Goal: Feedback & Contribution: Submit feedback/report problem

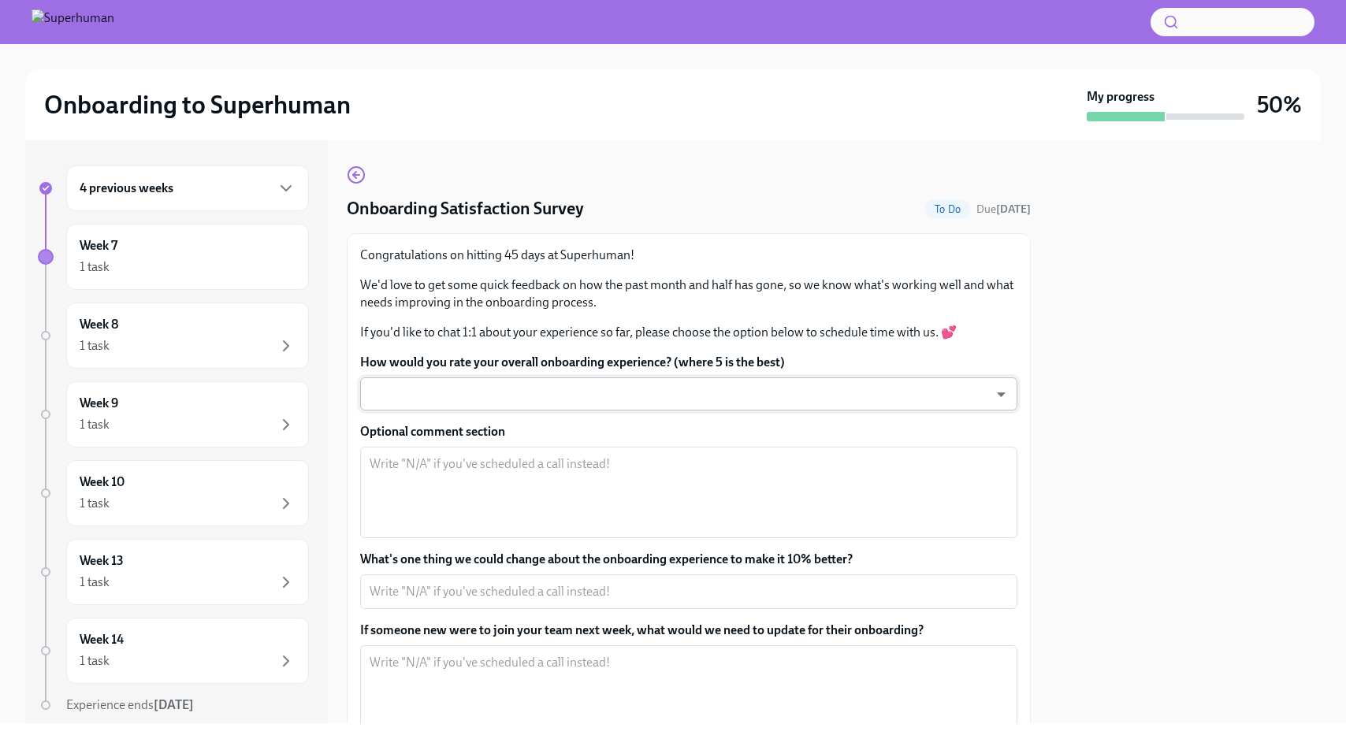
click at [754, 390] on body "Onboarding to Superhuman My progress 50% 4 previous weeks Week 7 1 task Week 8 …" at bounding box center [673, 369] width 1346 height 739
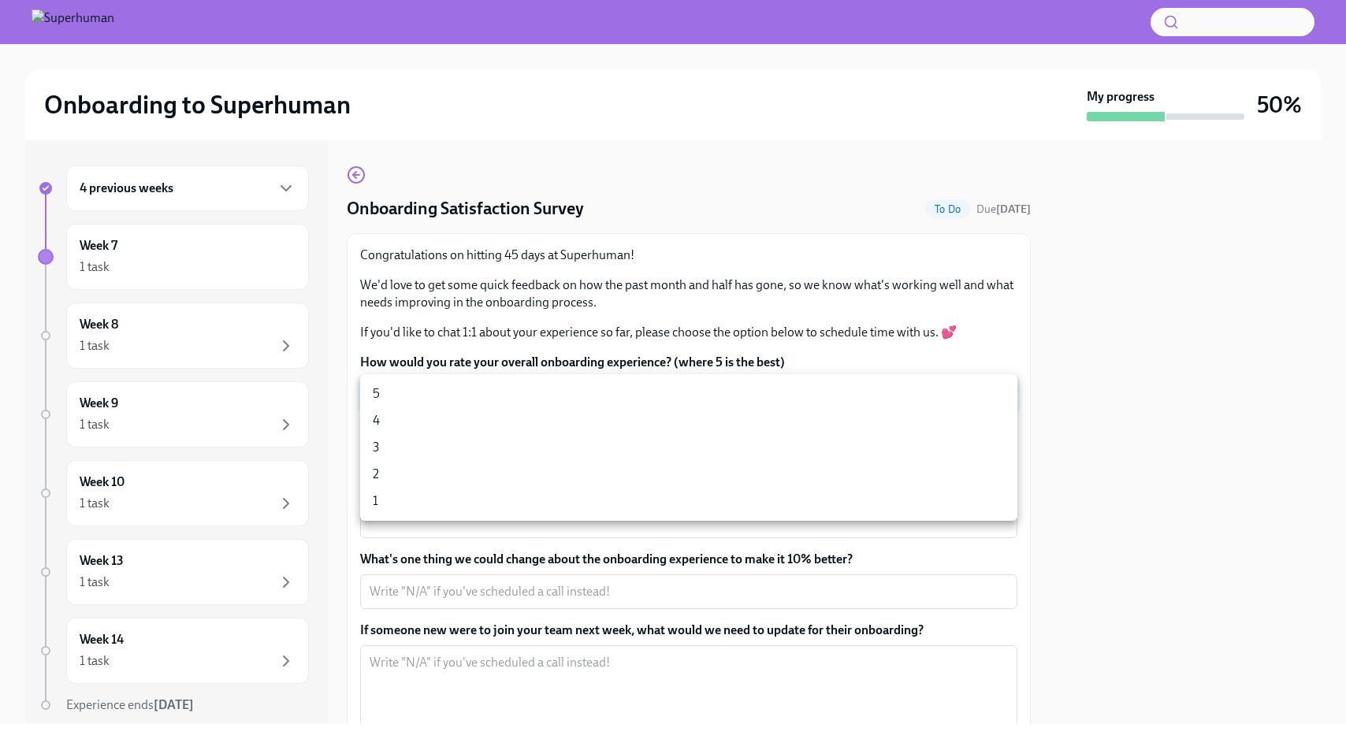
click at [733, 399] on li "5" at bounding box center [688, 394] width 657 height 27
type input "sT3VcEinO"
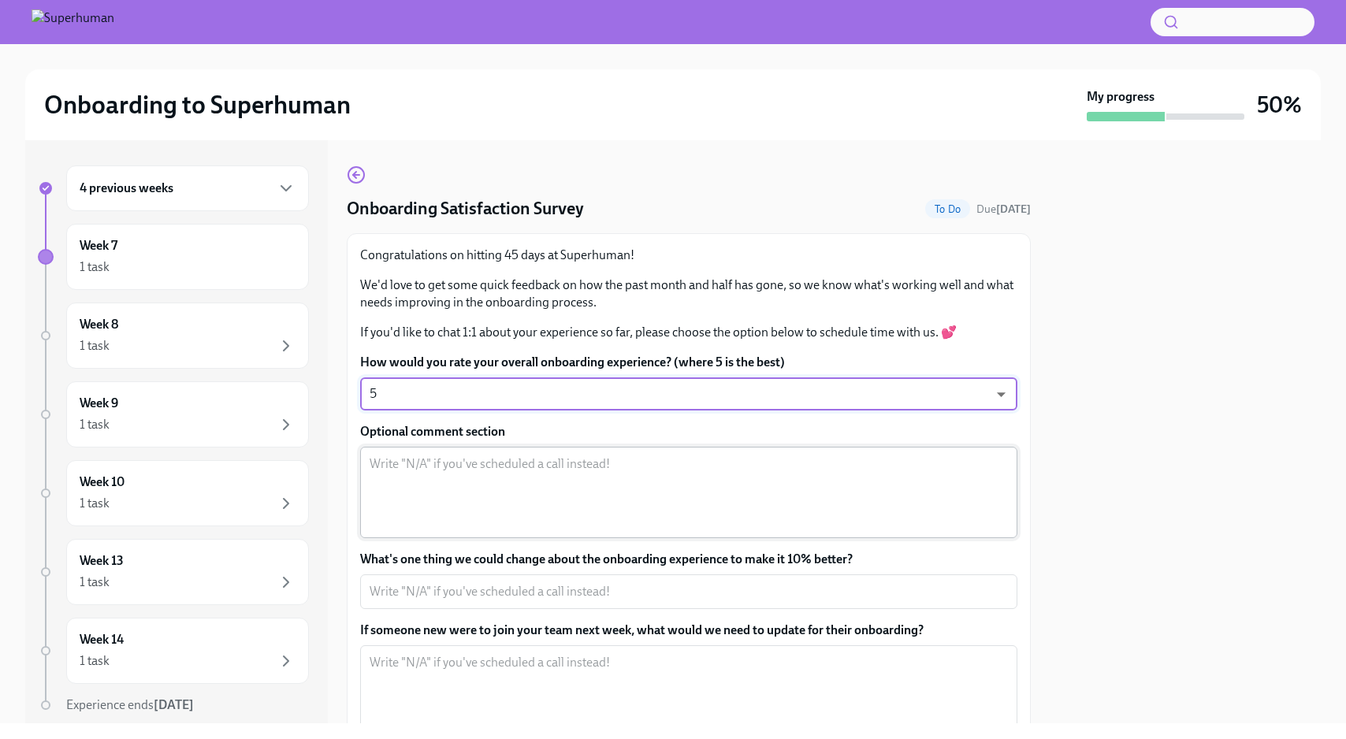
click at [671, 478] on textarea "Optional comment section" at bounding box center [689, 493] width 638 height 76
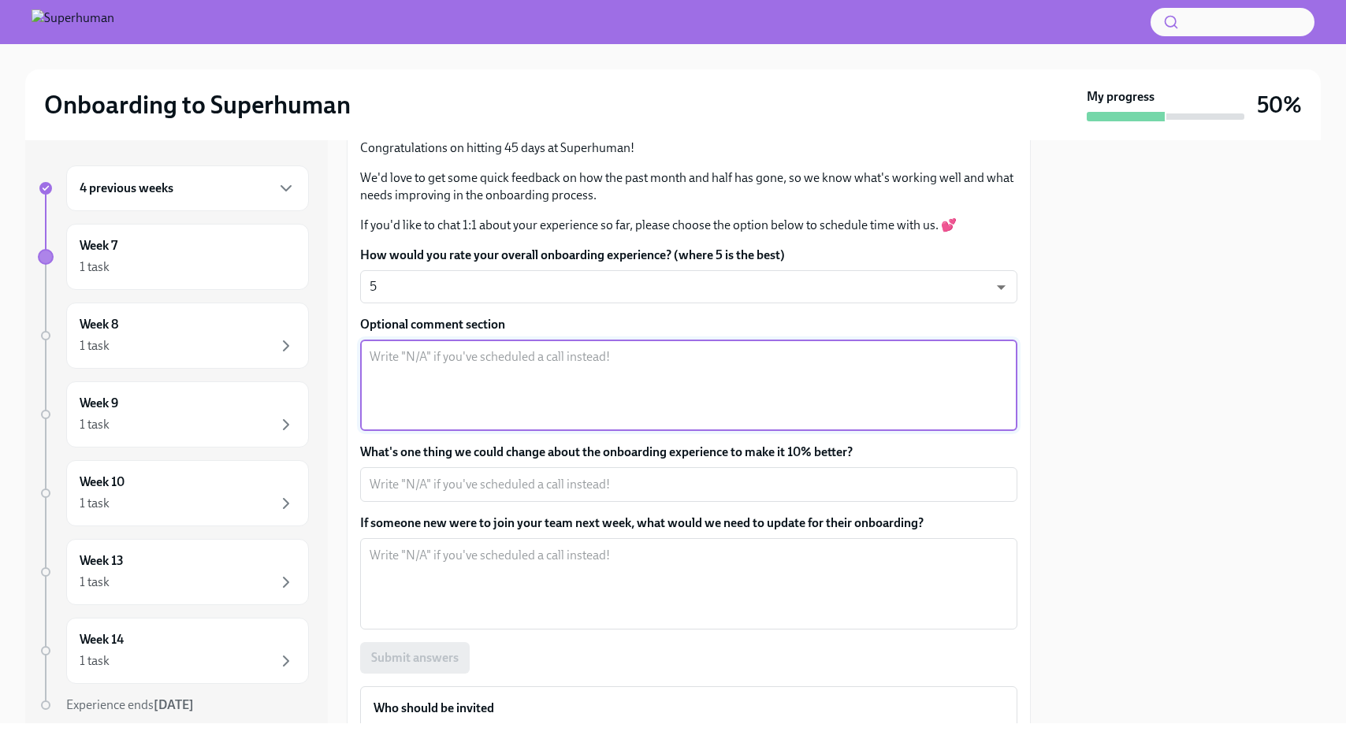
scroll to position [111, 0]
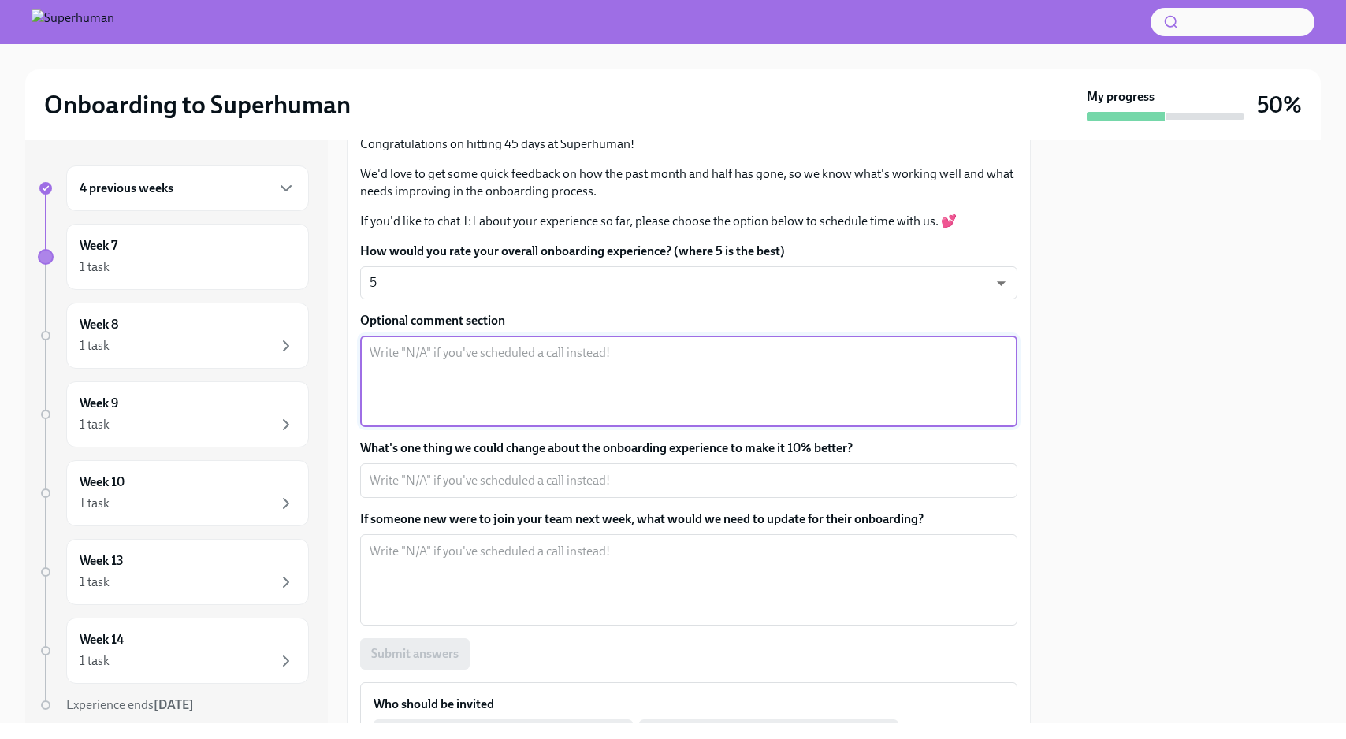
click at [688, 518] on label "If someone new were to join your team next week, what would we need to update f…" at bounding box center [688, 519] width 657 height 17
click at [688, 542] on textarea "If someone new were to join your team next week, what would we need to update f…" at bounding box center [689, 580] width 638 height 76
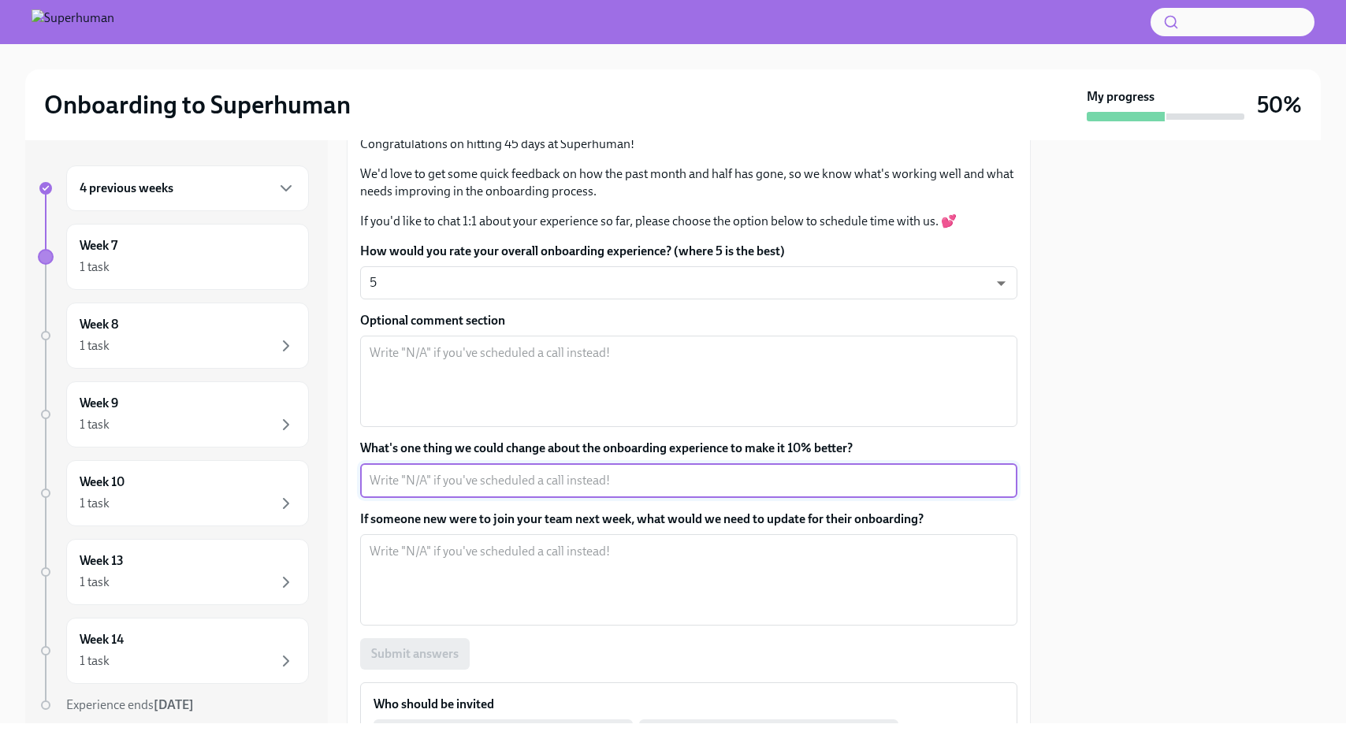
click at [688, 480] on textarea "What's one thing we could change about the onboarding experience to make it 10%…" at bounding box center [689, 480] width 638 height 19
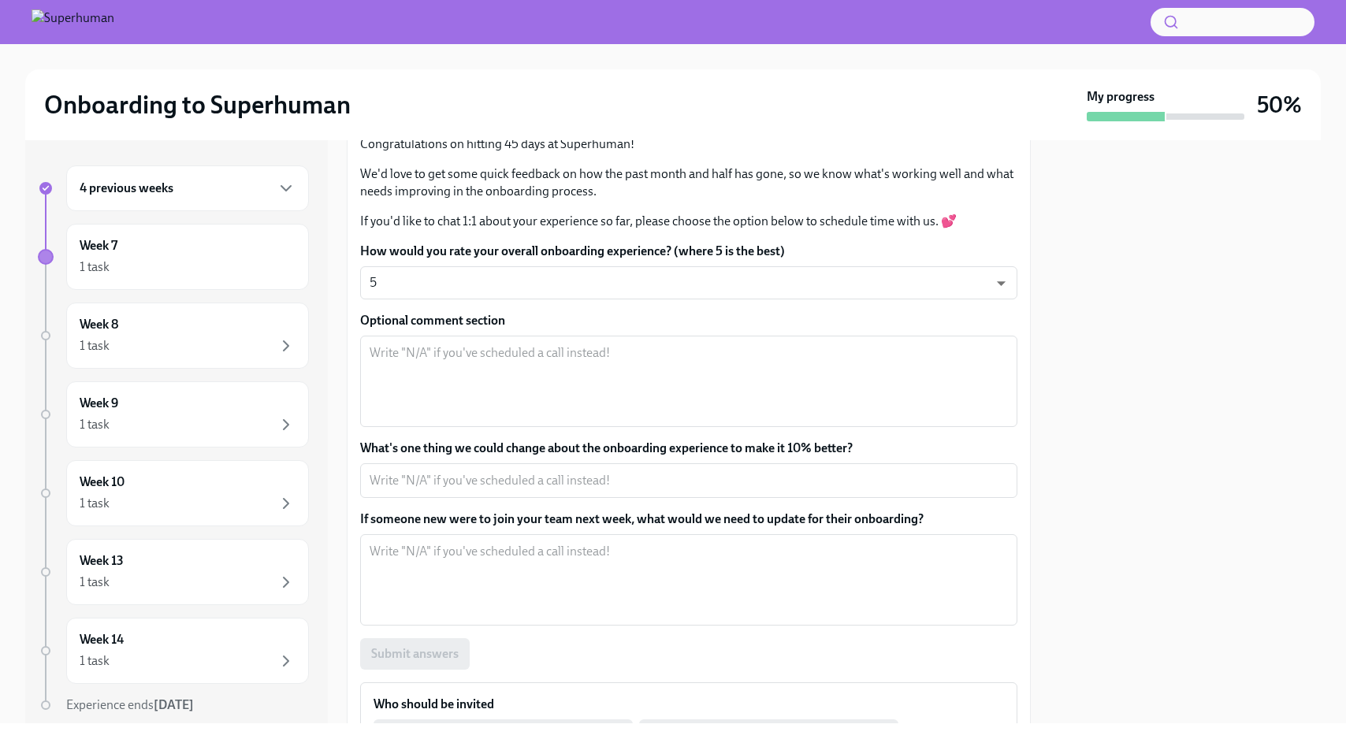
click at [677, 506] on div "How would you rate your overall onboarding experience? (where 5 is the best) 5 …" at bounding box center [688, 456] width 657 height 427
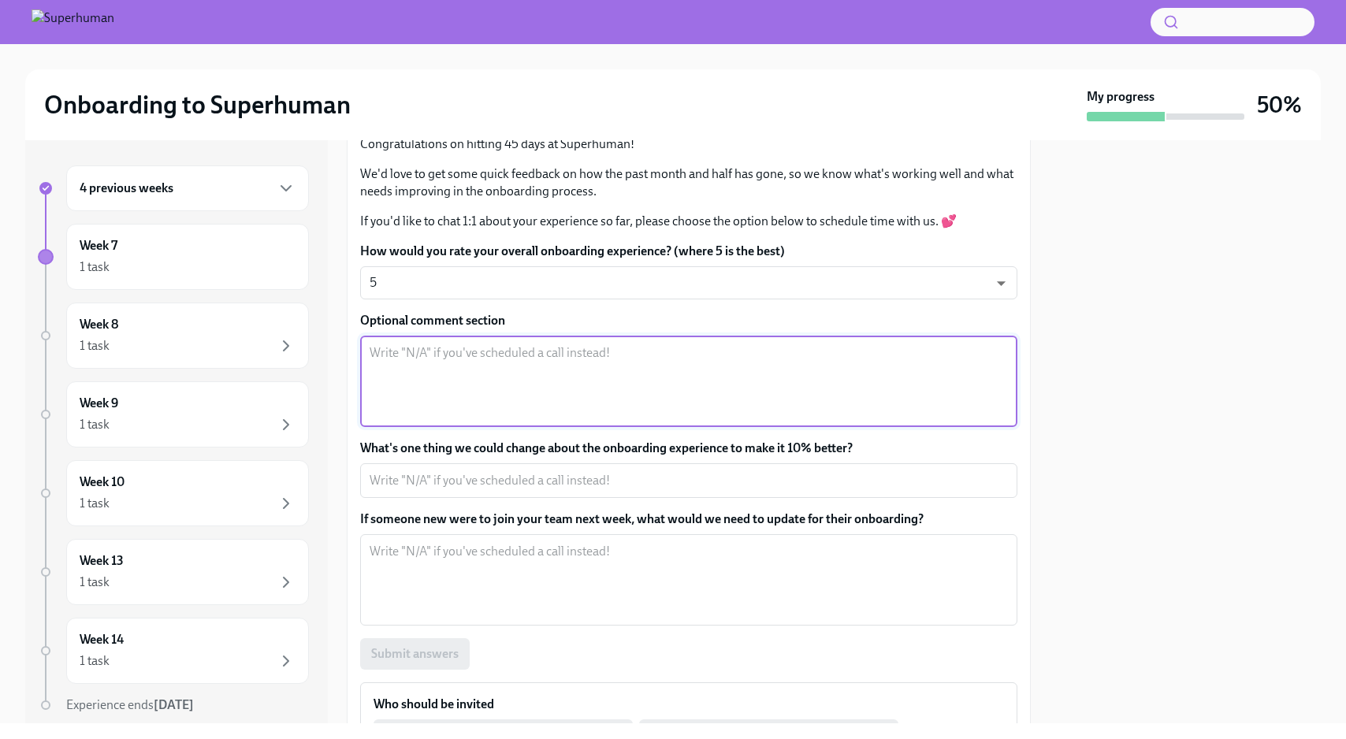
click at [528, 353] on textarea "Optional comment section" at bounding box center [689, 382] width 638 height 76
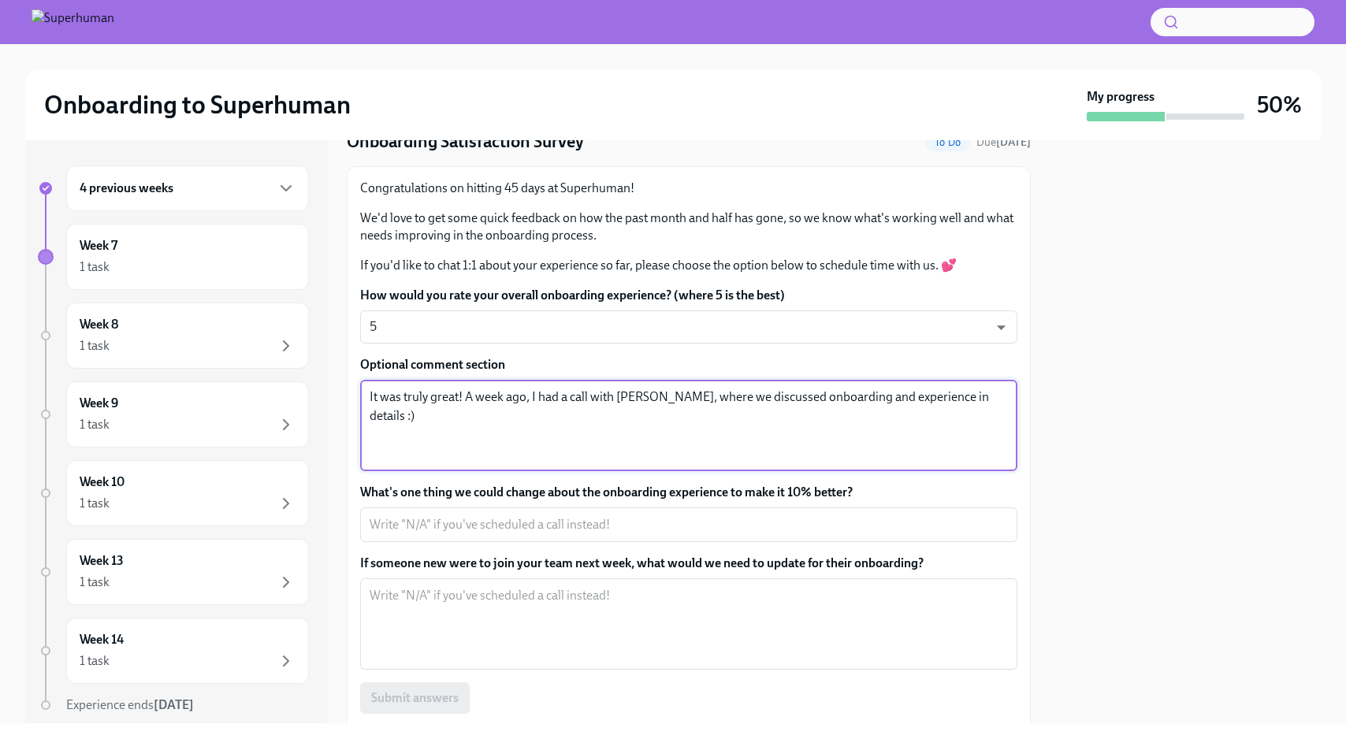
scroll to position [71, 0]
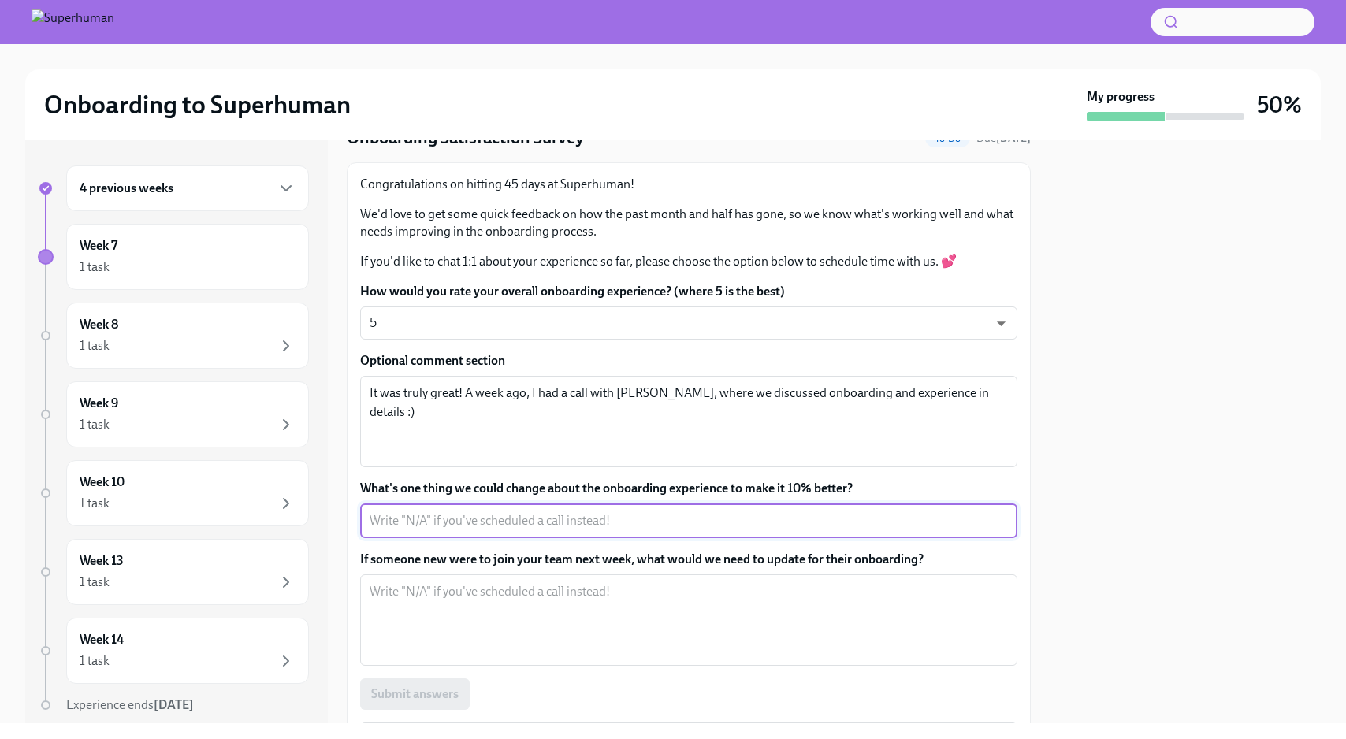
click at [469, 522] on textarea "What's one thing we could change about the onboarding experience to make it 10%…" at bounding box center [689, 520] width 638 height 19
click at [999, 389] on textarea "It was truly great! A week ago, I had a call with [PERSON_NAME], where we discu…" at bounding box center [689, 422] width 638 height 76
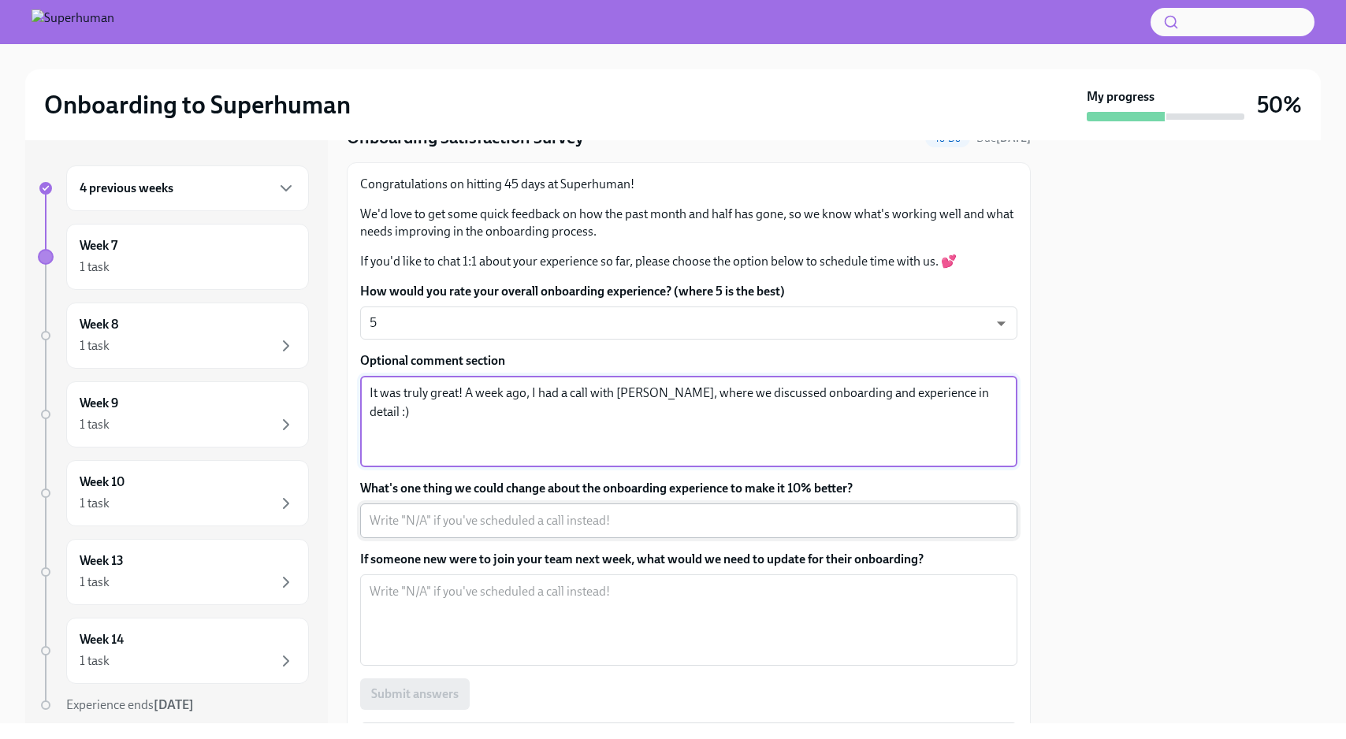
type textarea "It was truly great! A week ago, I had a call with [PERSON_NAME], where we discu…"
click at [761, 522] on textarea "What's one thing we could change about the onboarding experience to make it 10%…" at bounding box center [689, 520] width 638 height 19
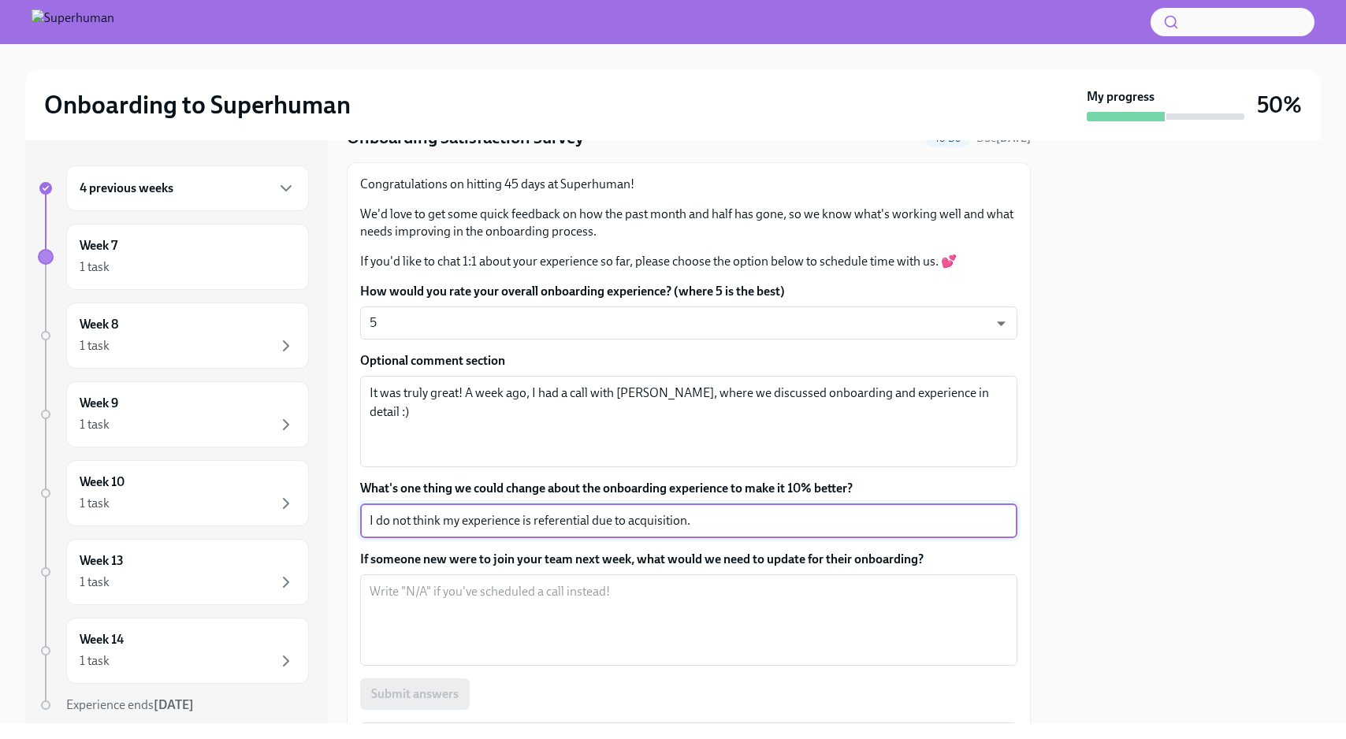
click at [737, 521] on textarea "I do not think my experience is referential due to acquisition." at bounding box center [689, 520] width 638 height 19
type textarea "I do not think my experience is referential due to acquisition."
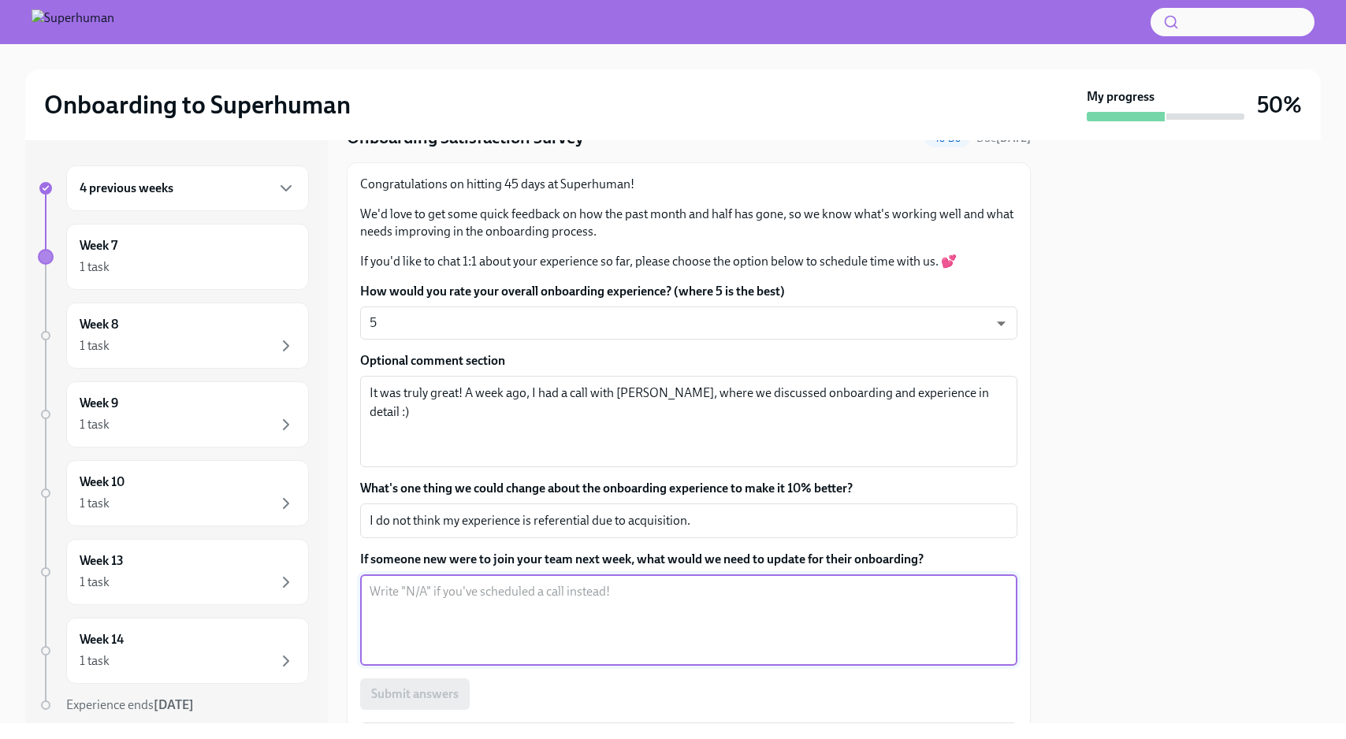
click at [694, 598] on textarea "If someone new were to join your team next week, what would we need to update f…" at bounding box center [689, 620] width 638 height 76
type textarea "Most of uncertenties came from the acquisition."
click at [768, 512] on textarea "I do not think my experience is referential due to acquisition." at bounding box center [689, 520] width 638 height 19
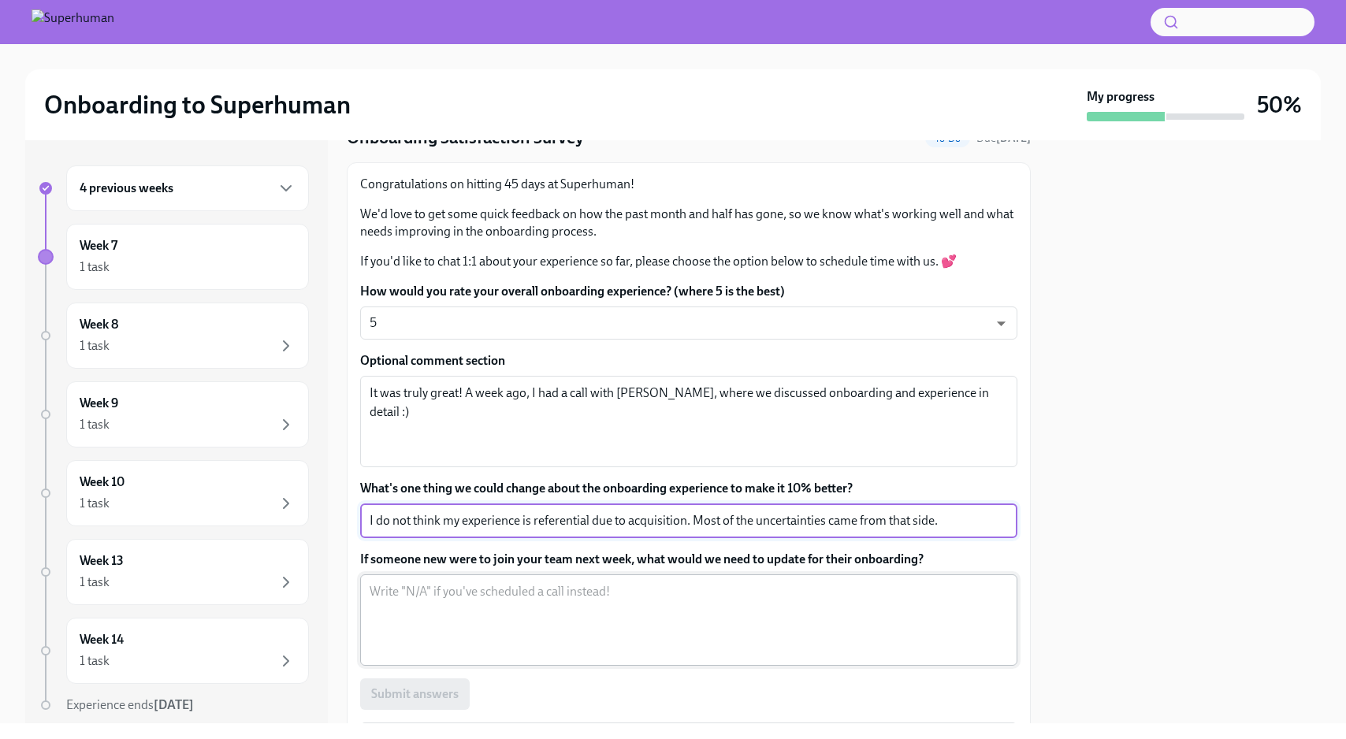
type textarea "I do not think my experience is referential due to acquisition. Most of the unc…"
click at [724, 596] on textarea "If someone new were to join your team next week, what would we need to update f…" at bounding box center [689, 620] width 638 height 76
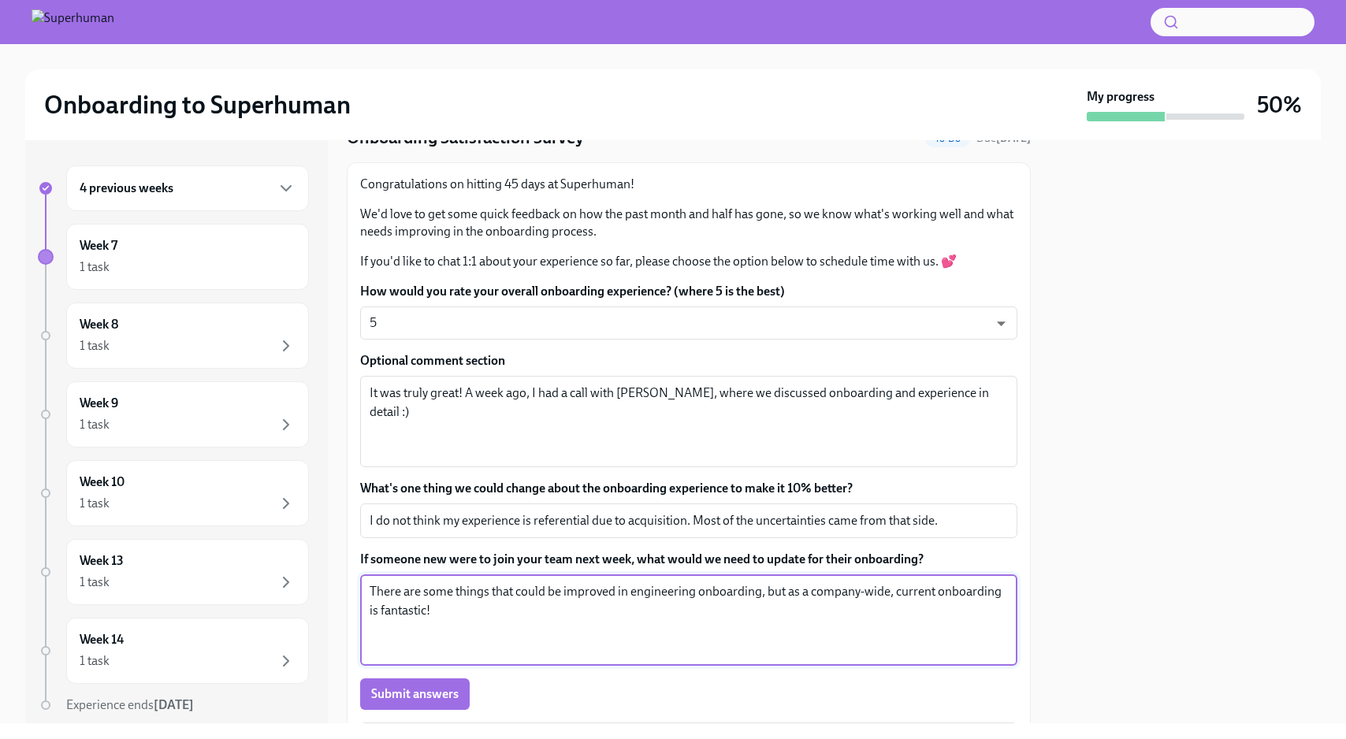
click at [569, 603] on textarea "There are some things that could be improved in engineering onboarding, but as …" at bounding box center [689, 620] width 638 height 76
click at [807, 587] on textarea "There are some things that could be improved in engineering onboarding, but as …" at bounding box center [689, 620] width 638 height 76
click at [769, 605] on textarea "There are some things that could be improved in engineering onboarding, but as …" at bounding box center [689, 620] width 638 height 76
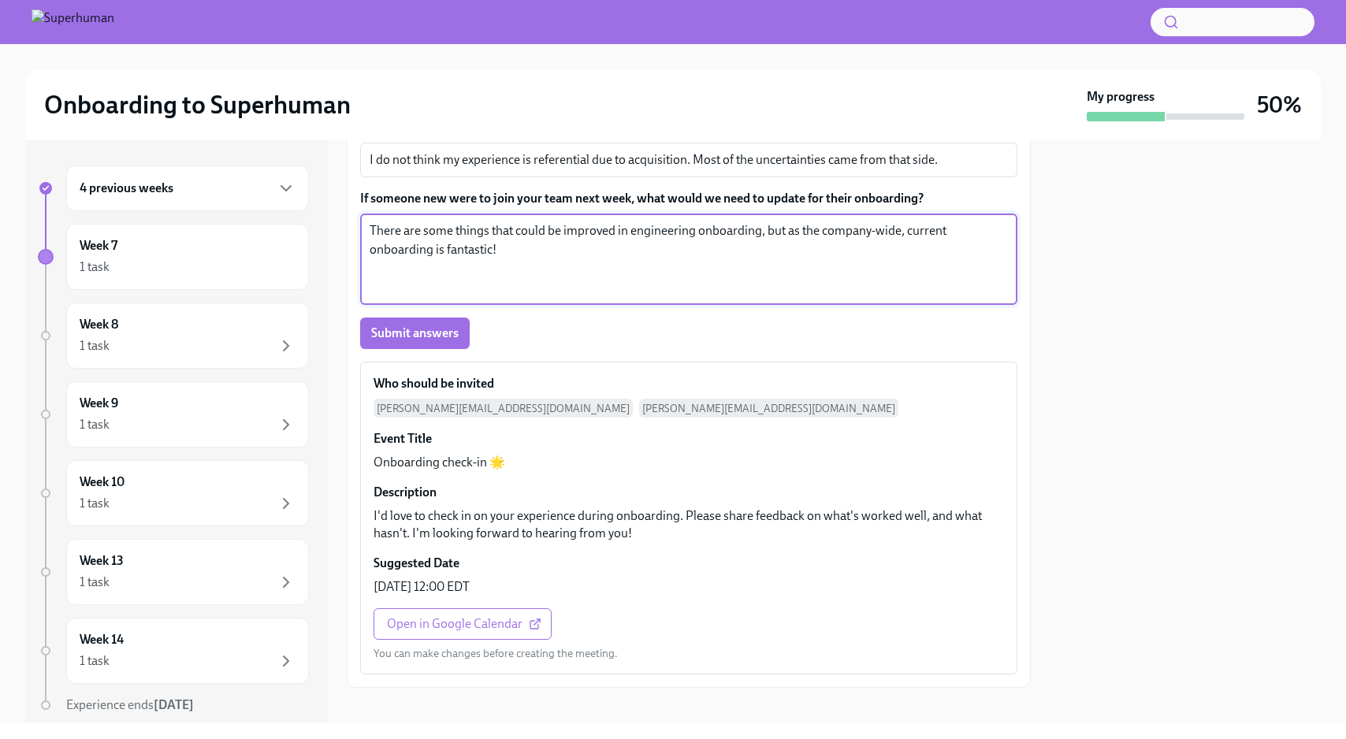
scroll to position [441, 0]
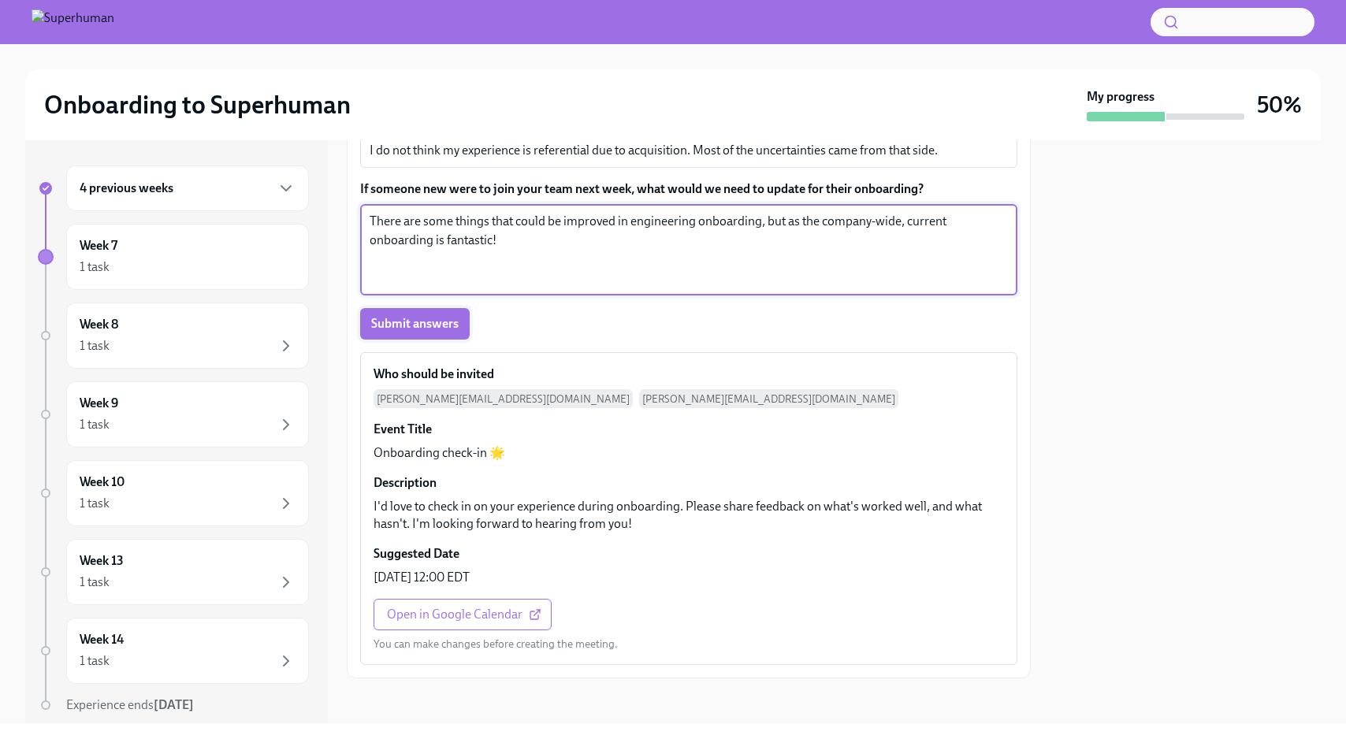
type textarea "There are some things that could be improved in engineering onboarding, but as …"
click at [416, 316] on span "Submit answers" at bounding box center [414, 324] width 87 height 16
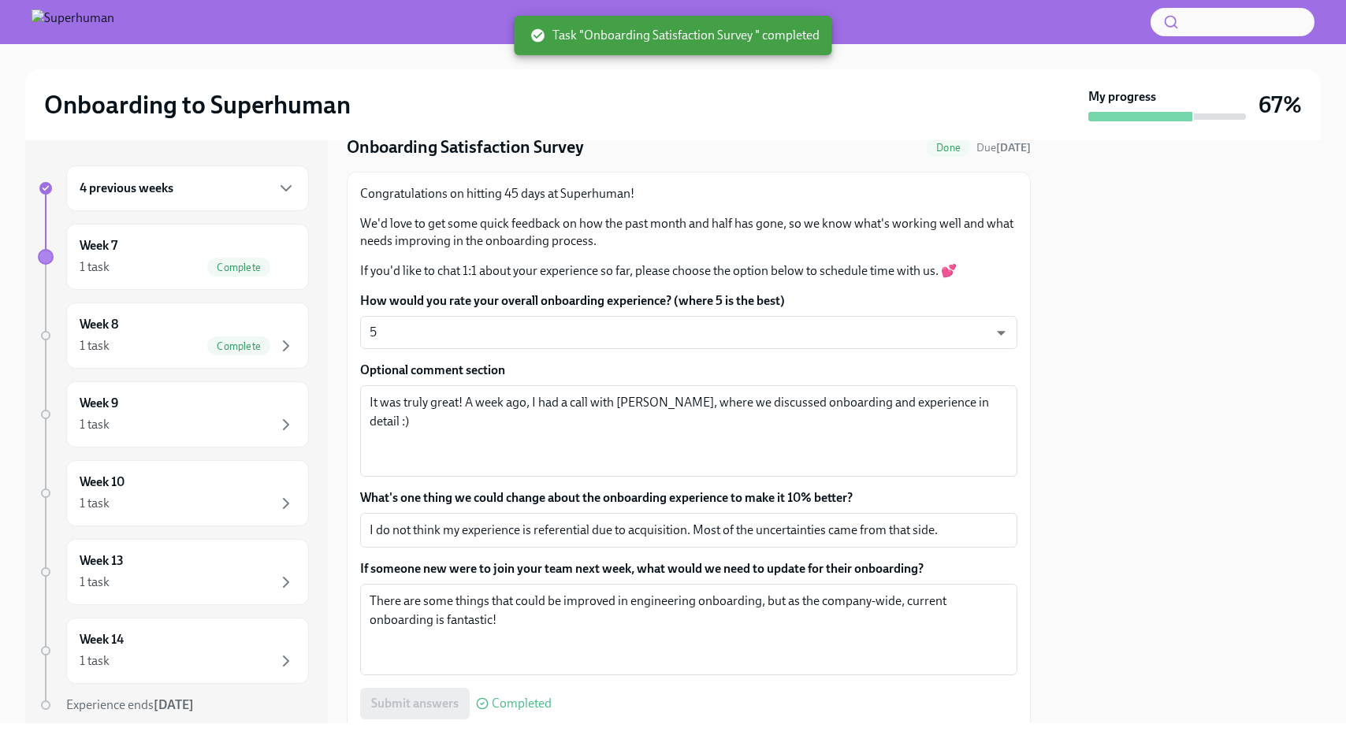
scroll to position [0, 0]
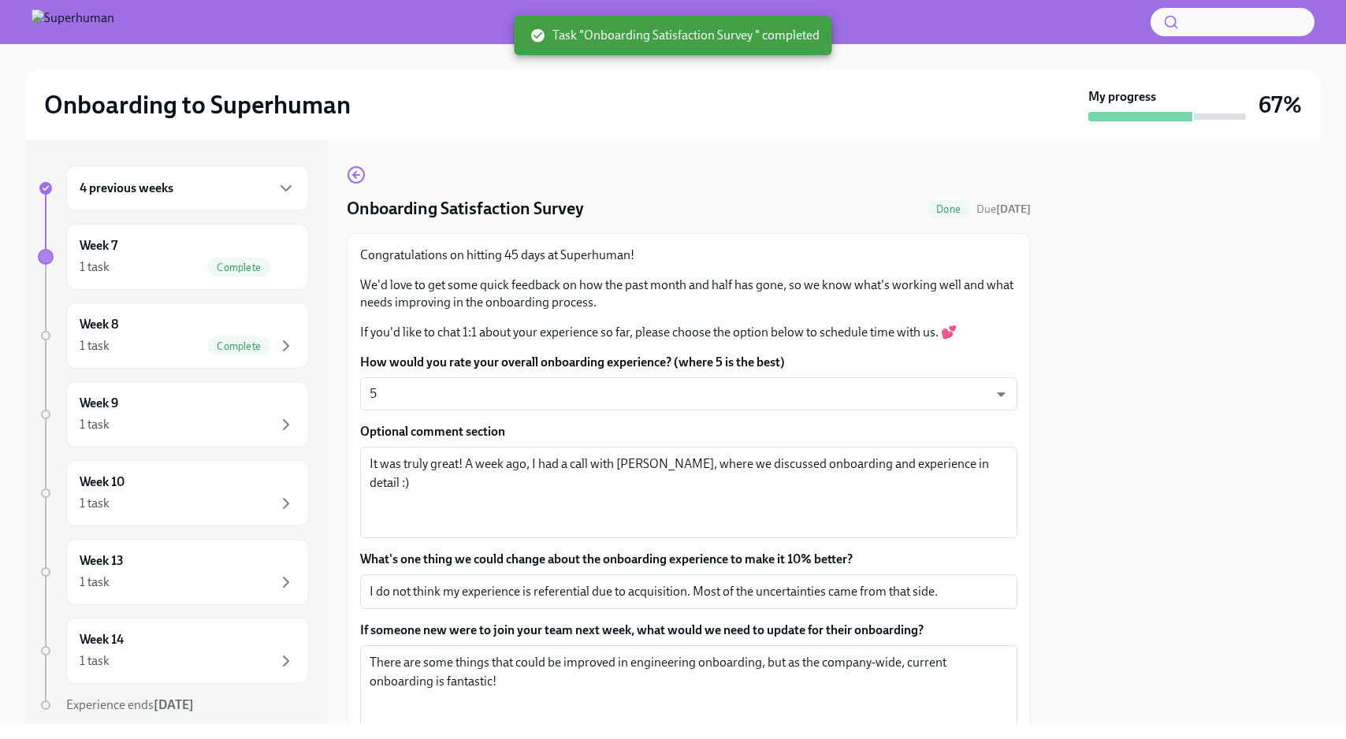
click at [221, 189] on div "4 previous weeks" at bounding box center [188, 188] width 216 height 19
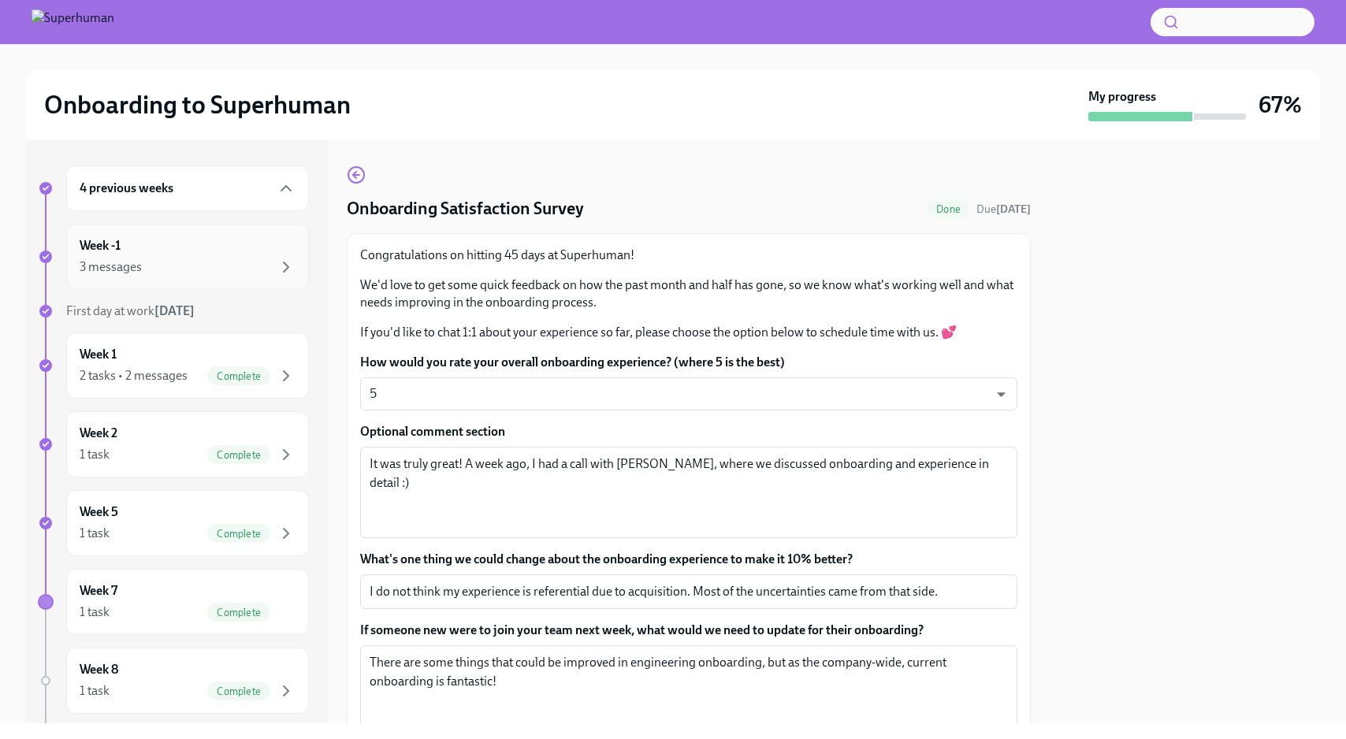
click at [210, 250] on div "Week -1 3 messages" at bounding box center [188, 256] width 216 height 39
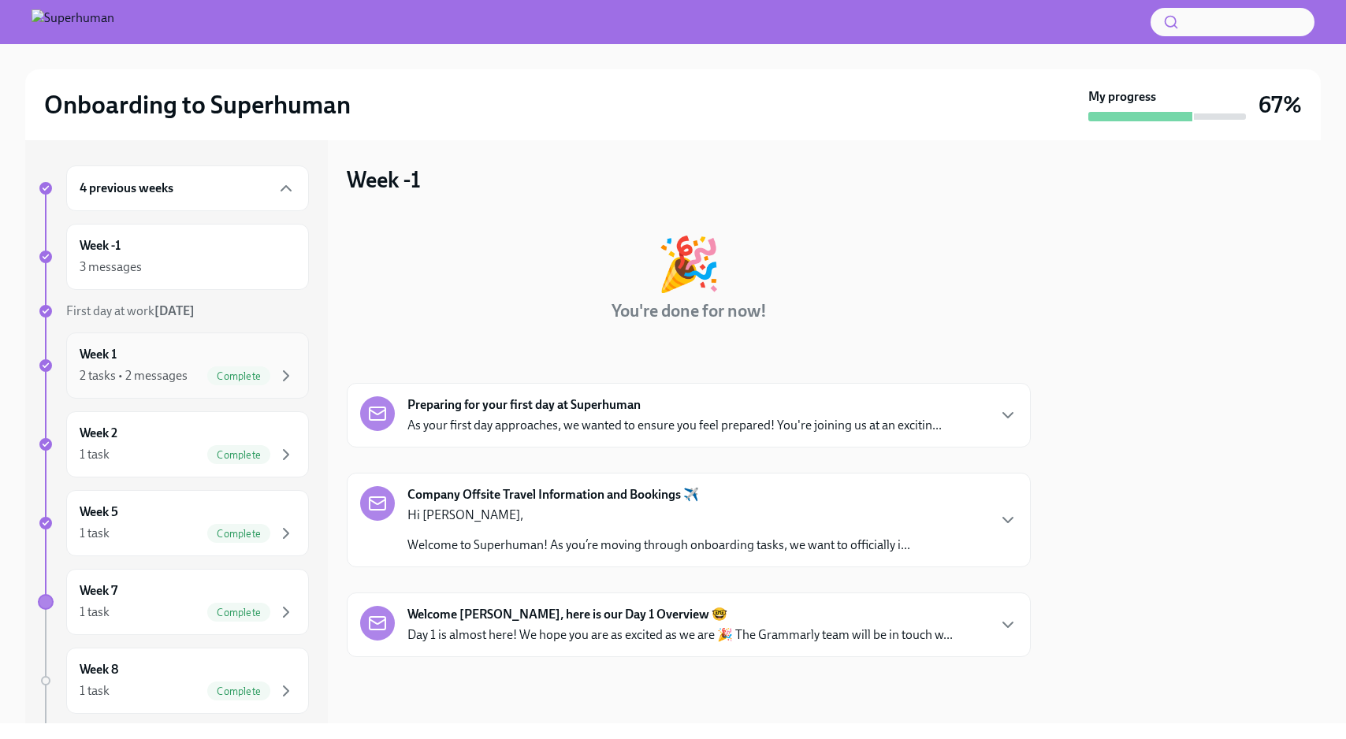
click at [203, 358] on div "Week 1 2 tasks • 2 messages Complete" at bounding box center [188, 365] width 216 height 39
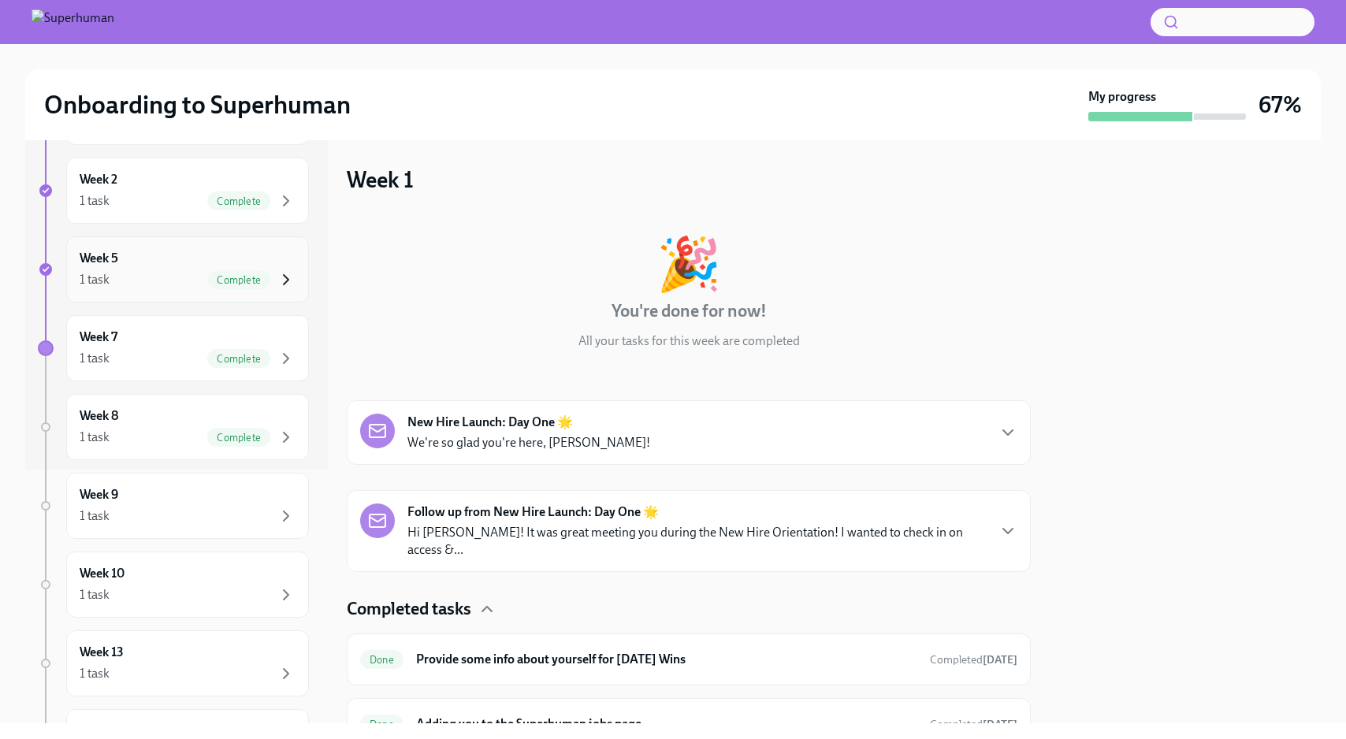
scroll to position [303, 0]
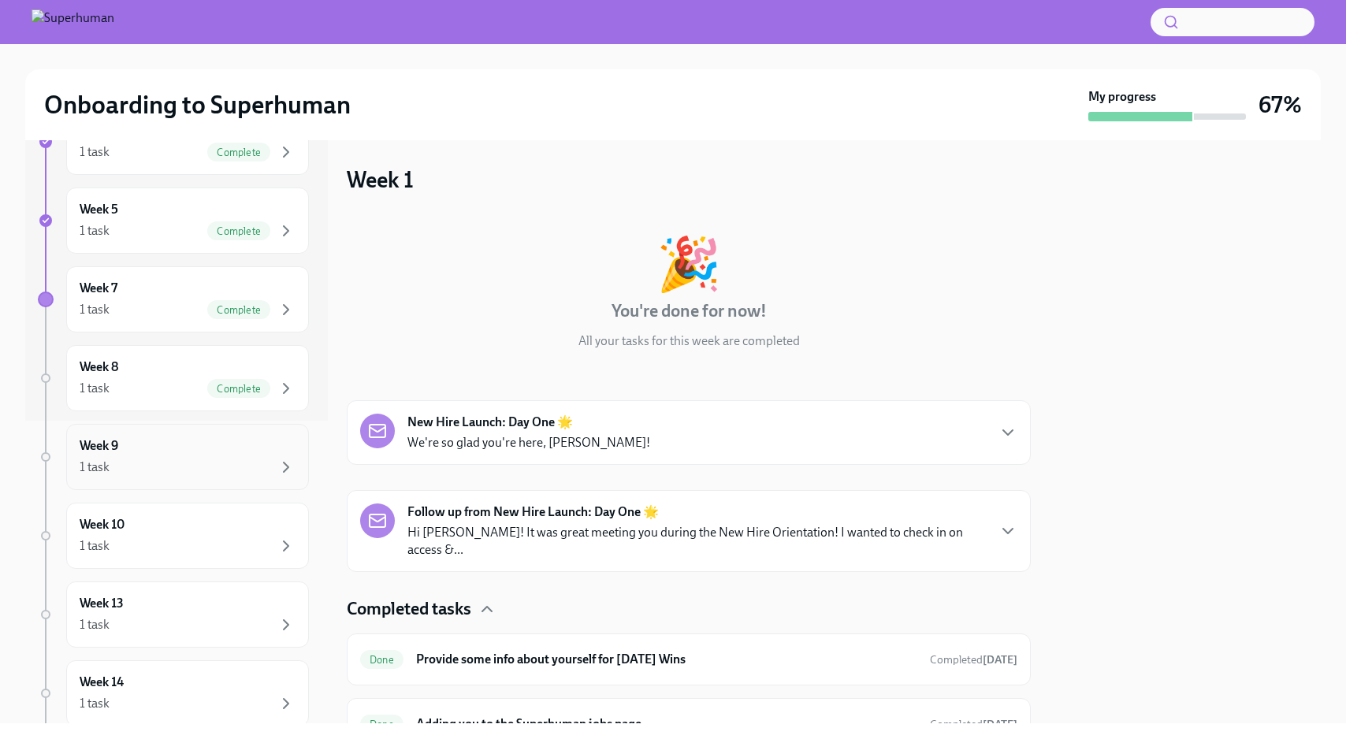
click at [184, 453] on div "Week 9 1 task" at bounding box center [188, 456] width 216 height 39
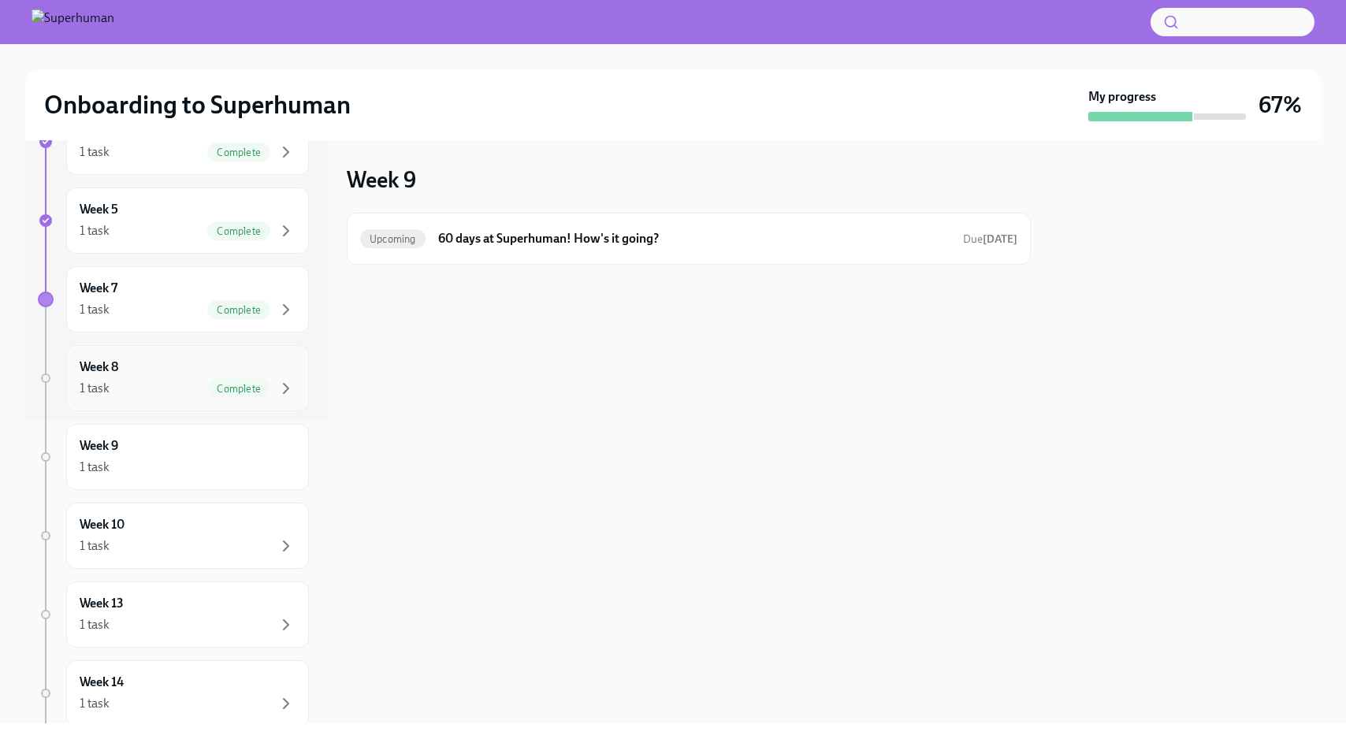
click at [217, 375] on div "Week 8 1 task Complete" at bounding box center [188, 377] width 216 height 39
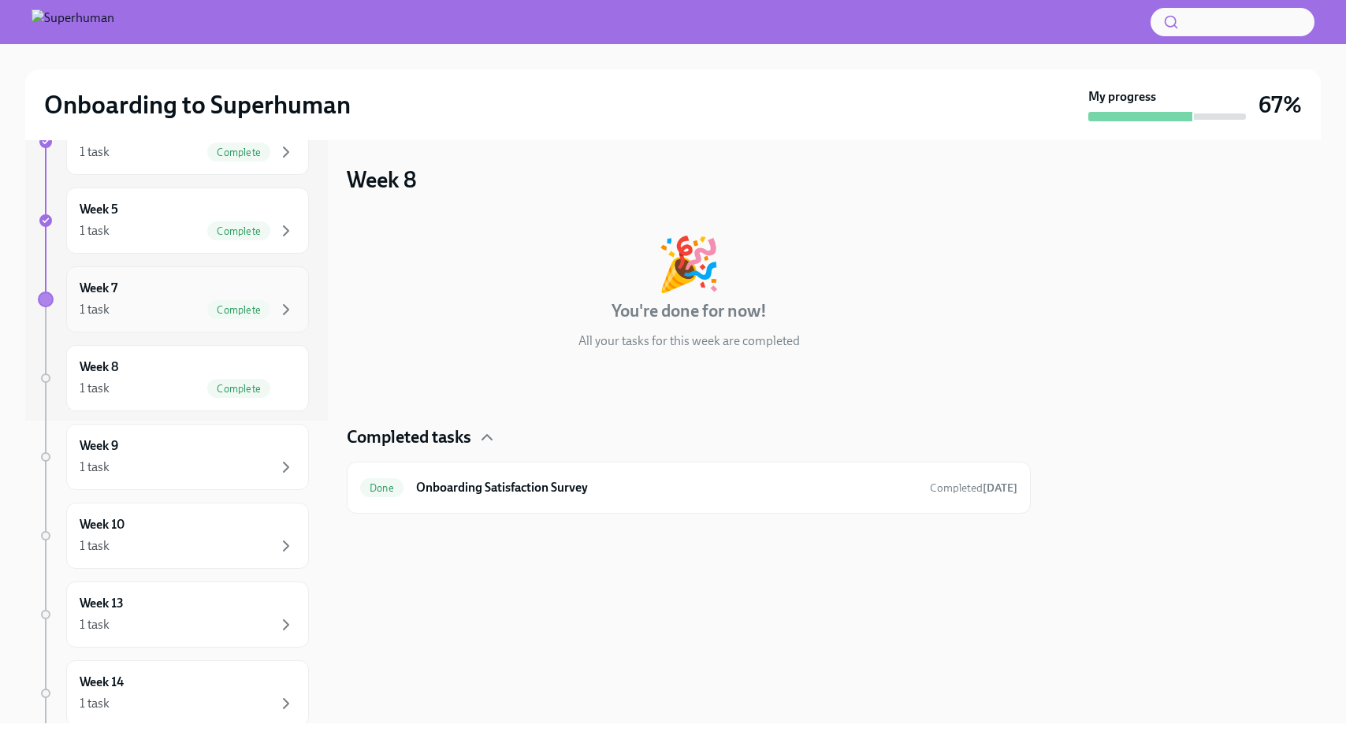
click at [187, 296] on div "Week 7 1 task Complete" at bounding box center [188, 299] width 216 height 39
click at [224, 205] on div "Week 5 1 task Complete" at bounding box center [188, 220] width 216 height 39
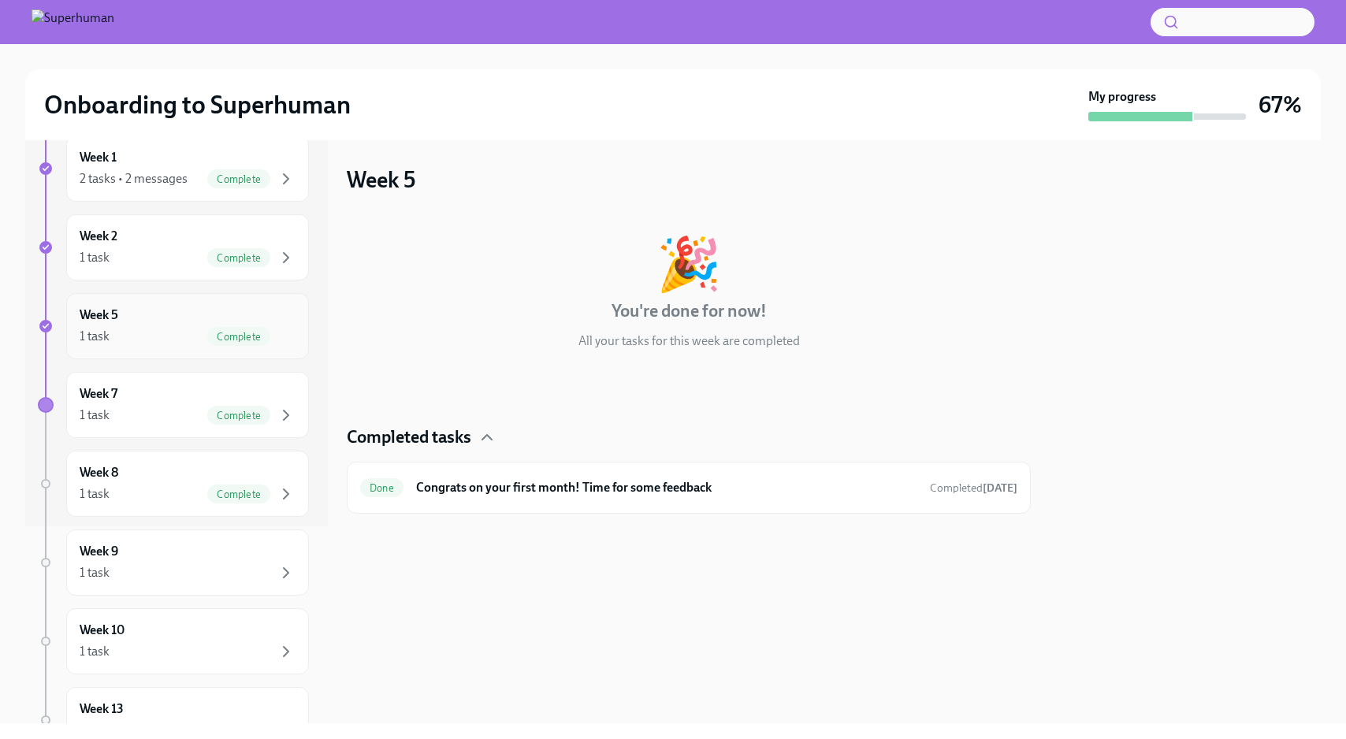
scroll to position [187, 0]
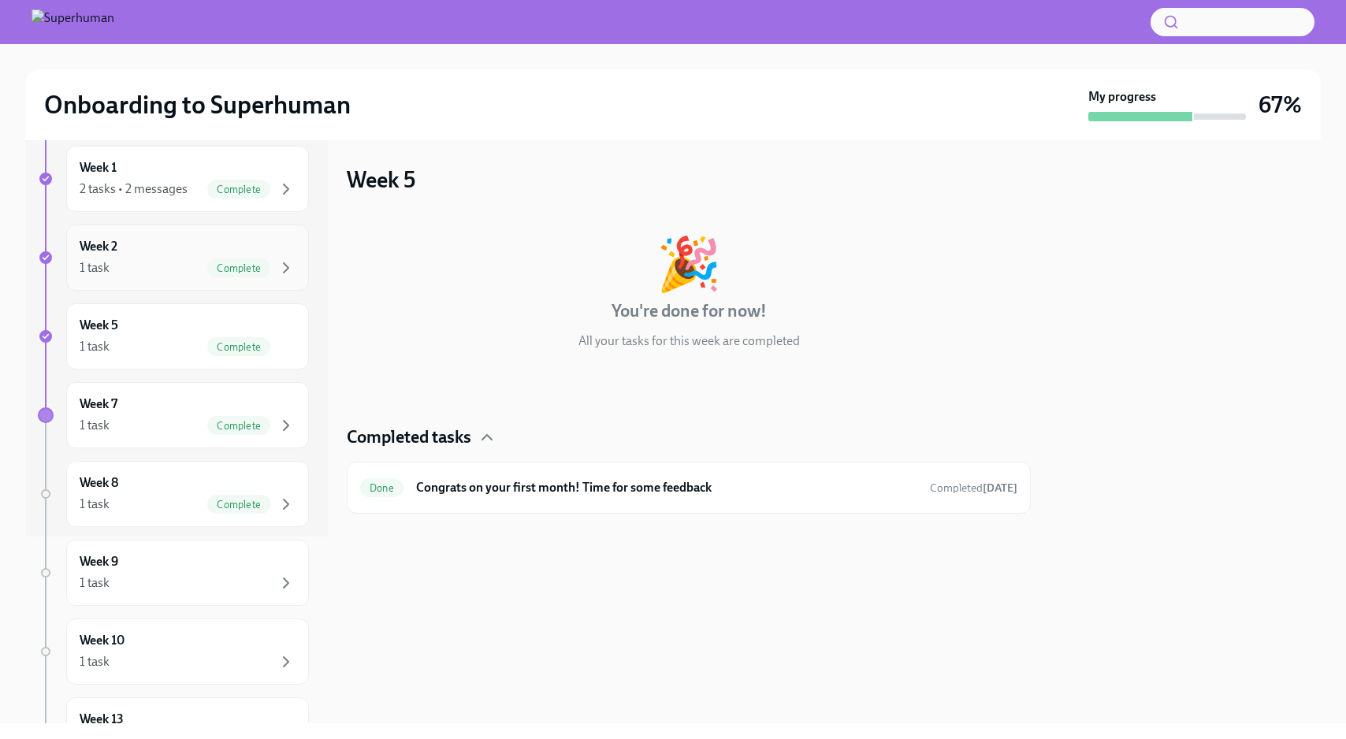
click at [193, 249] on div "Week 2 1 task Complete" at bounding box center [188, 257] width 216 height 39
click at [188, 188] on div "2 tasks • 2 messages Complete" at bounding box center [188, 189] width 216 height 19
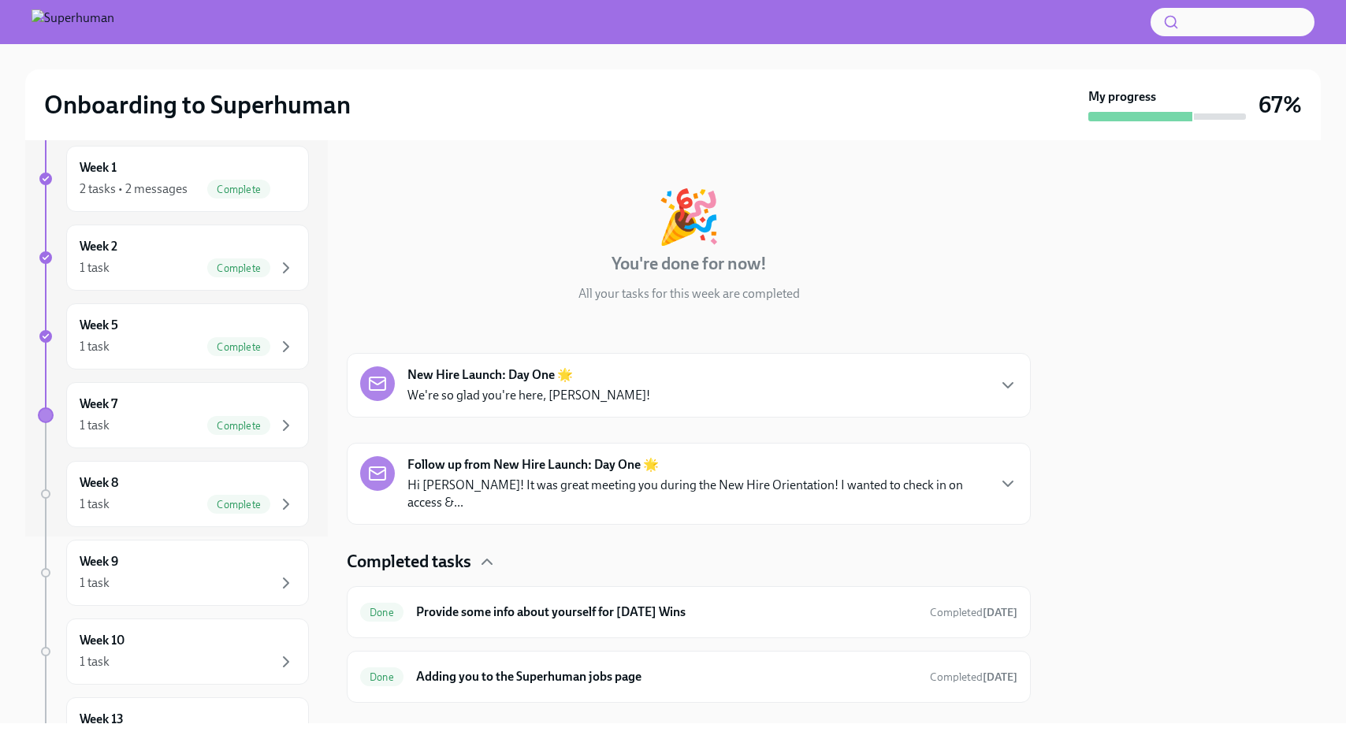
scroll to position [60, 0]
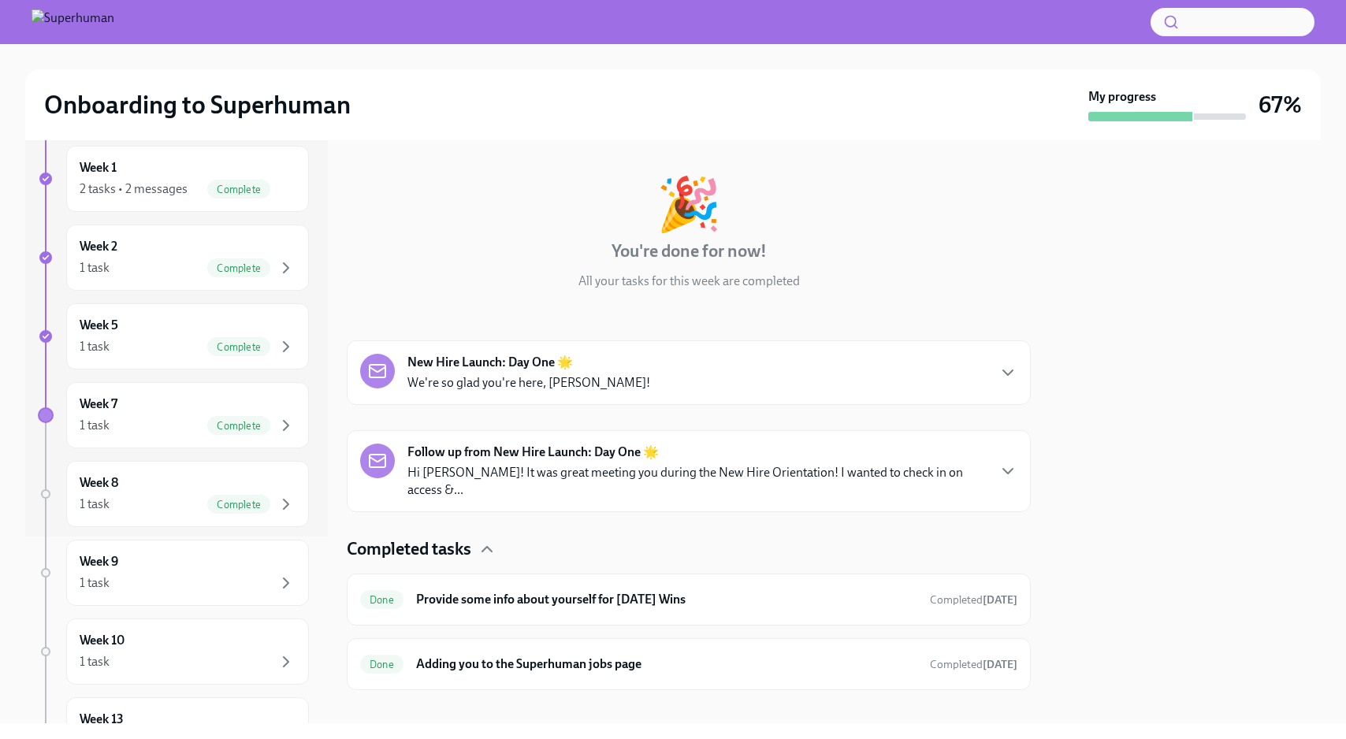
click at [1278, 106] on h3 "67%" at bounding box center [1279, 105] width 43 height 28
click at [1164, 108] on div "My progress" at bounding box center [1167, 104] width 158 height 33
click at [748, 655] on h6 "Adding you to the Superhuman jobs page" at bounding box center [666, 663] width 501 height 17
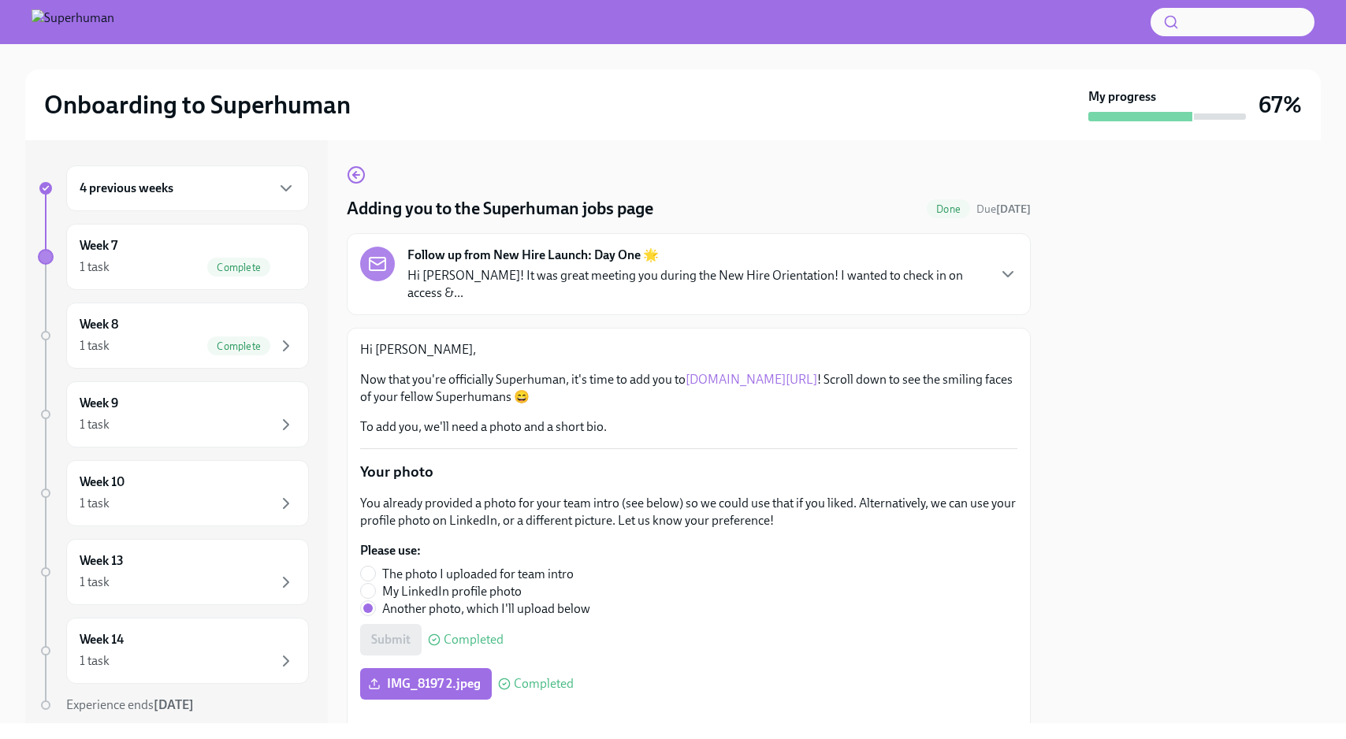
click at [733, 372] on link "[DOMAIN_NAME][URL]" at bounding box center [751, 379] width 132 height 15
